Goal: Task Accomplishment & Management: Manage account settings

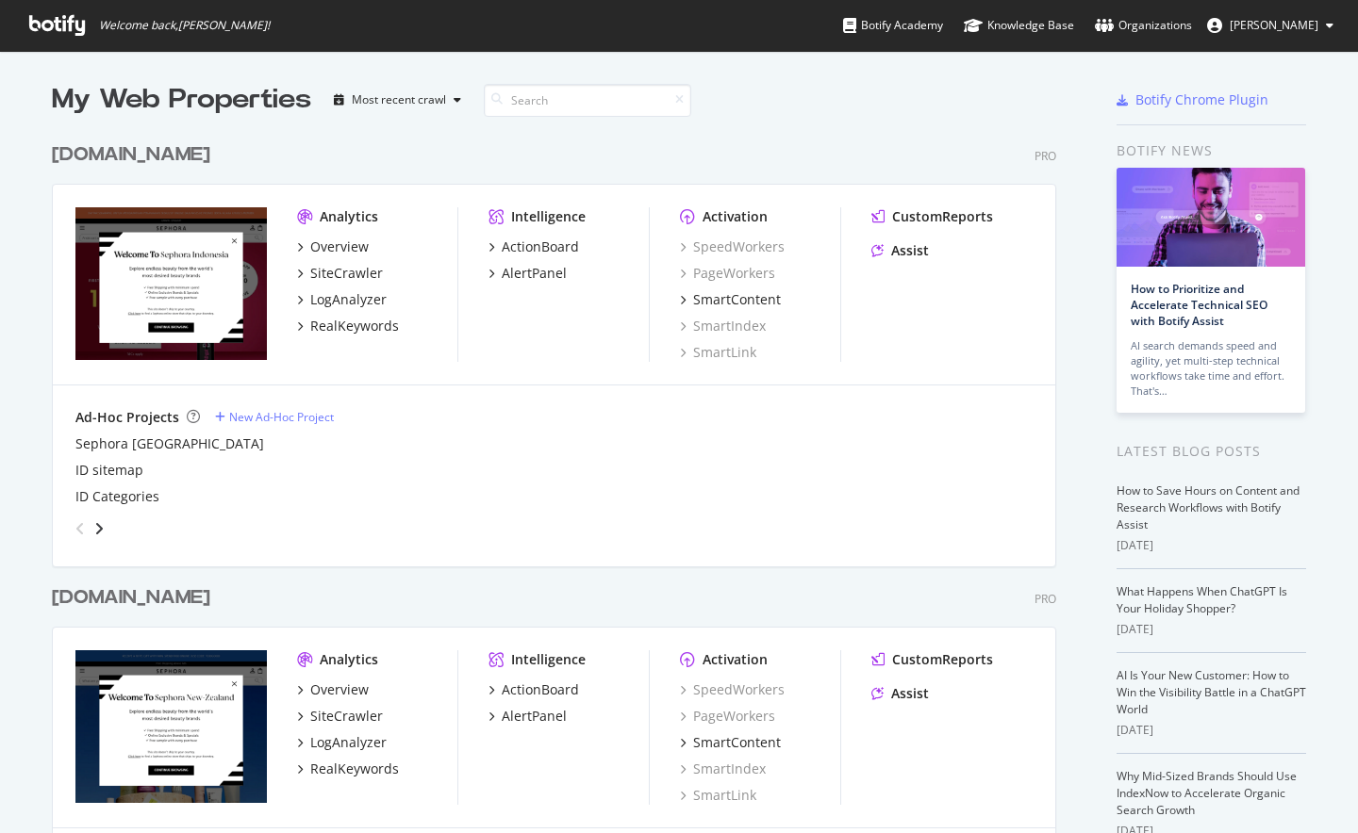
scroll to position [2530, 0]
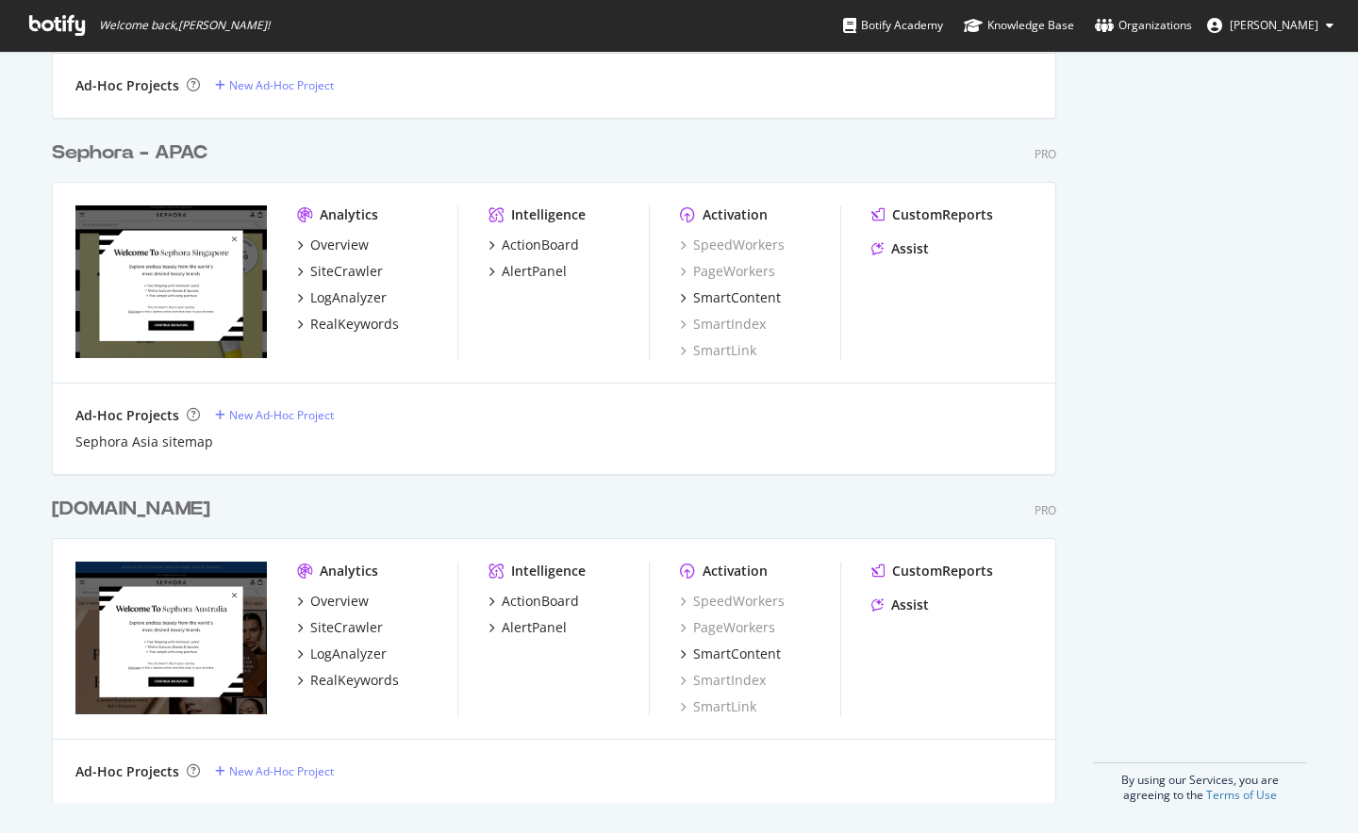
click at [188, 513] on div "[DOMAIN_NAME]" at bounding box center [131, 509] width 158 height 27
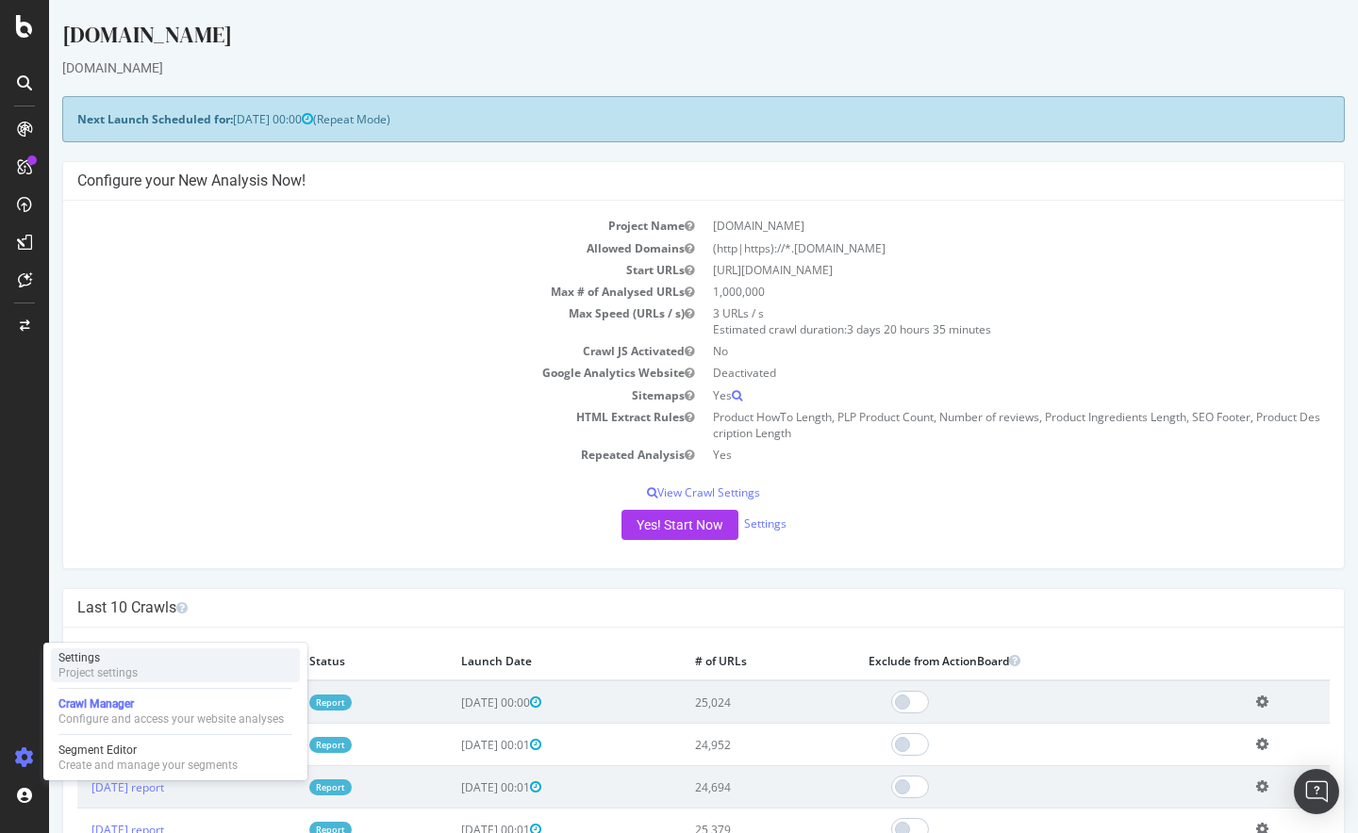
click at [188, 666] on div "Settings Project settings" at bounding box center [175, 666] width 249 height 34
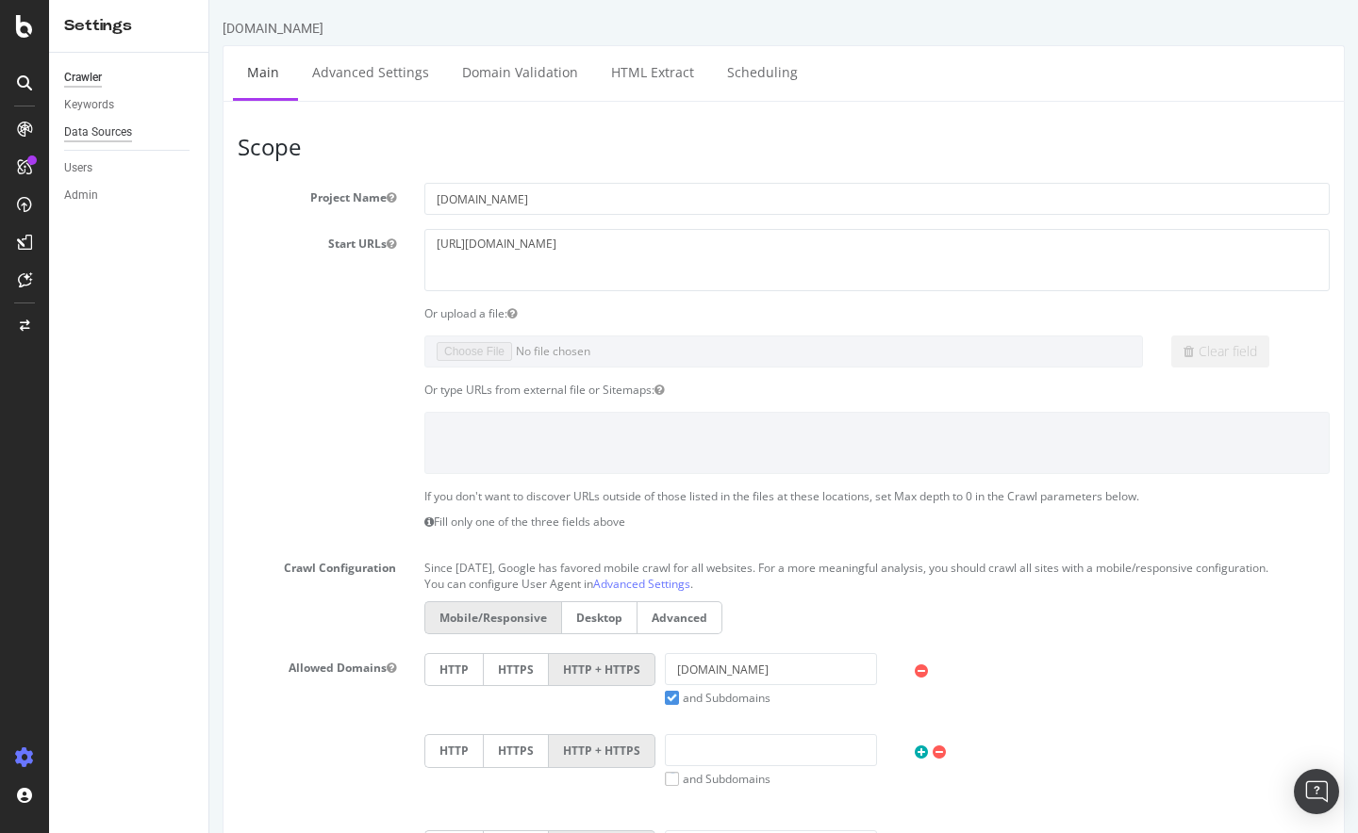
click at [125, 130] on div "Data Sources" at bounding box center [98, 133] width 68 height 20
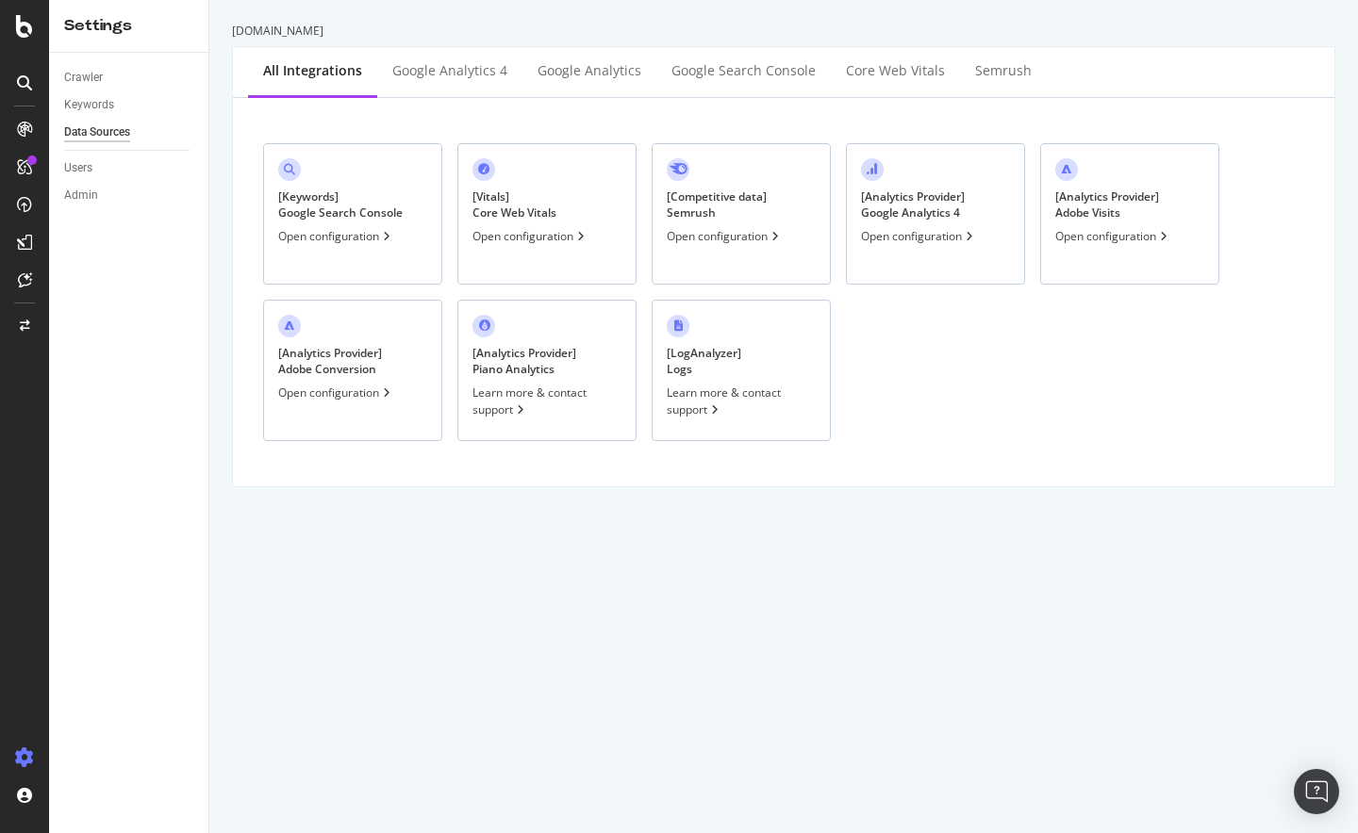
click at [939, 221] on div "[ Analytics Provider ] Google Analytics 4" at bounding box center [913, 205] width 104 height 32
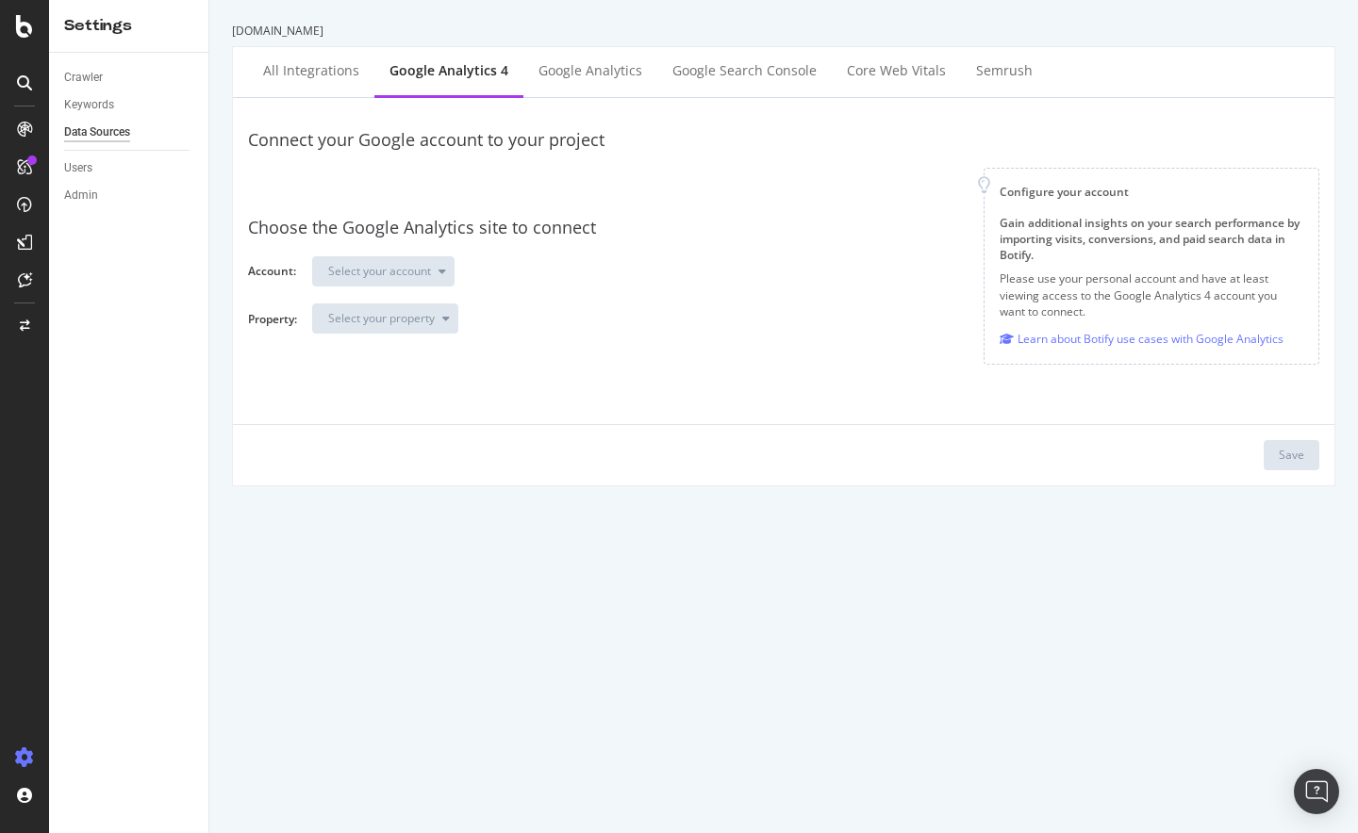
click at [453, 254] on div "Choose the Google Analytics site to connect Account: Select your account Proper…" at bounding box center [783, 275] width 1071 height 148
click at [441, 206] on div "Choose the Google Analytics site to connect Account: Select your account Proper…" at bounding box center [783, 275] width 1071 height 148
click at [423, 177] on div at bounding box center [615, 184] width 705 height 33
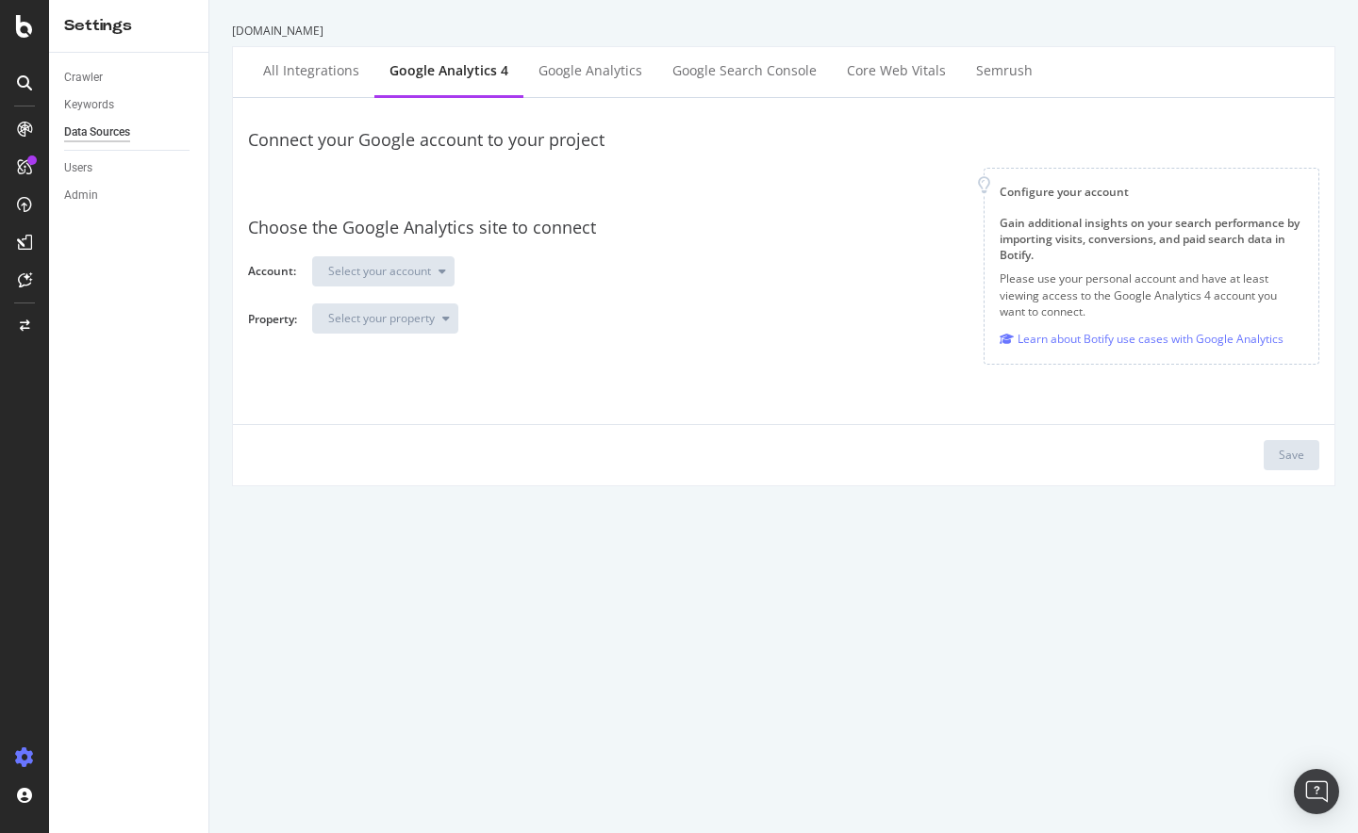
click at [423, 176] on div at bounding box center [615, 184] width 705 height 33
click at [581, 85] on div "Google Analytics" at bounding box center [590, 72] width 134 height 52
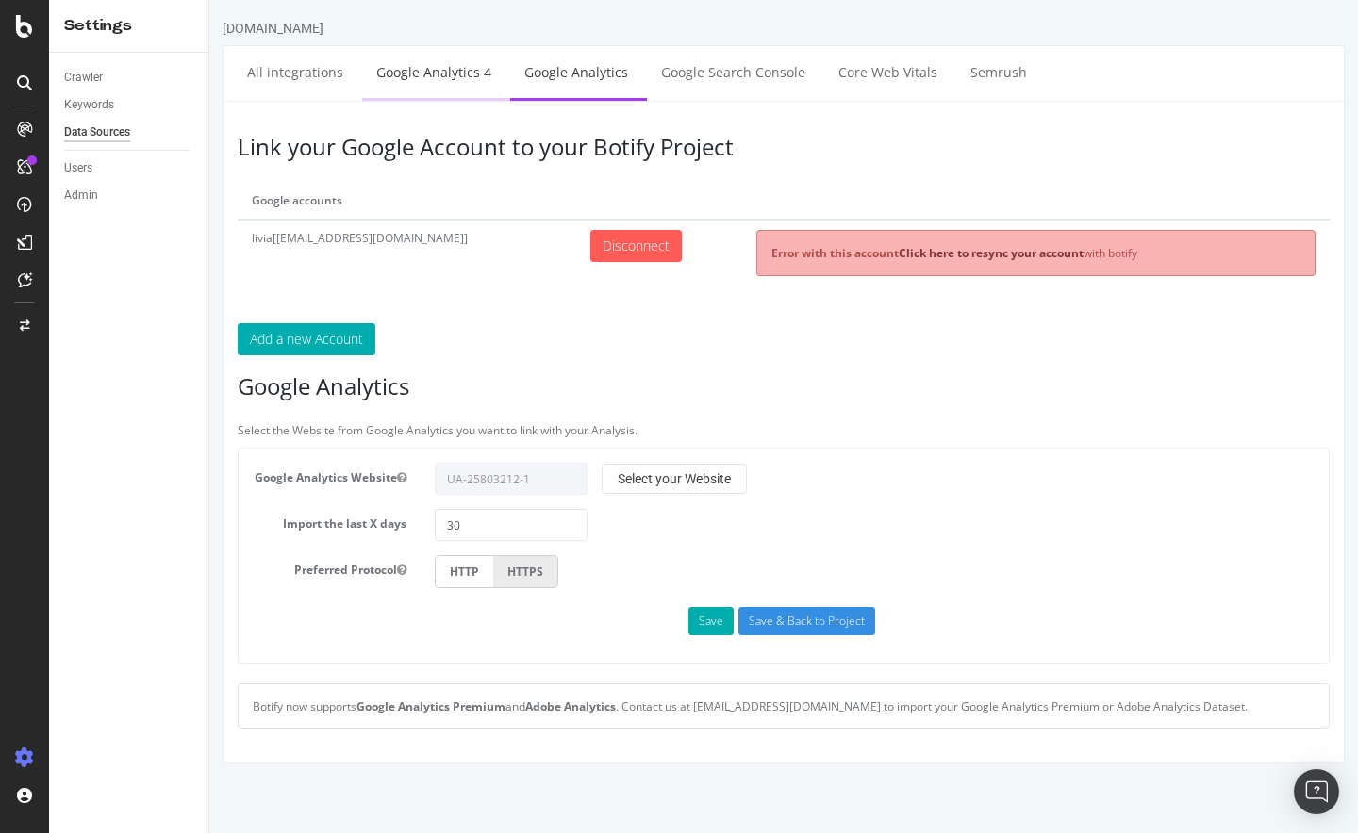
click at [454, 75] on link "Google Analytics 4" at bounding box center [433, 72] width 143 height 52
